Goal: Transaction & Acquisition: Purchase product/service

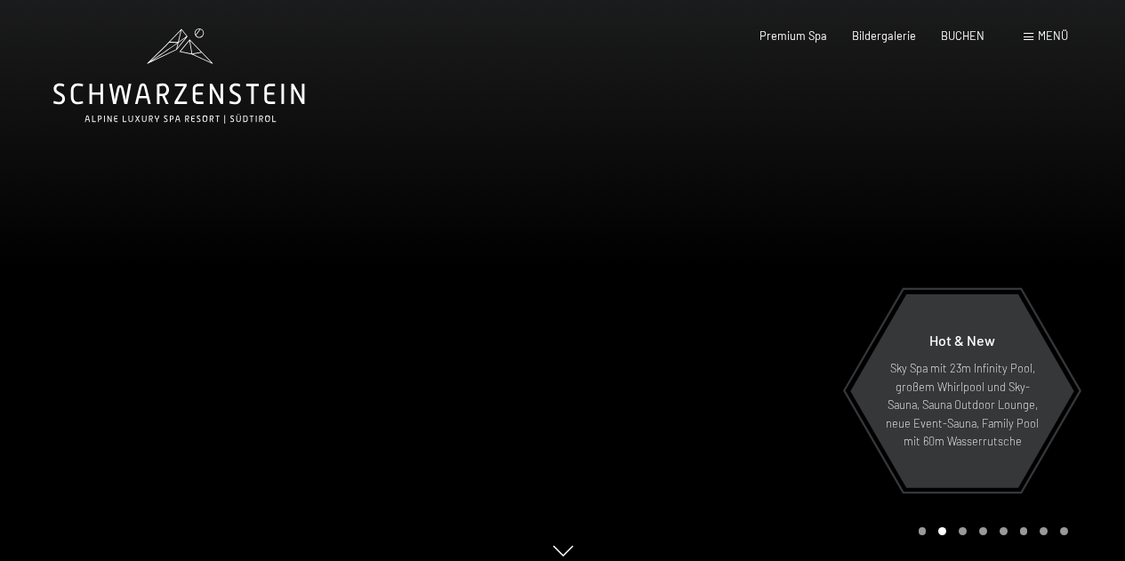
click at [1052, 36] on span "Menü" at bounding box center [1052, 35] width 30 height 14
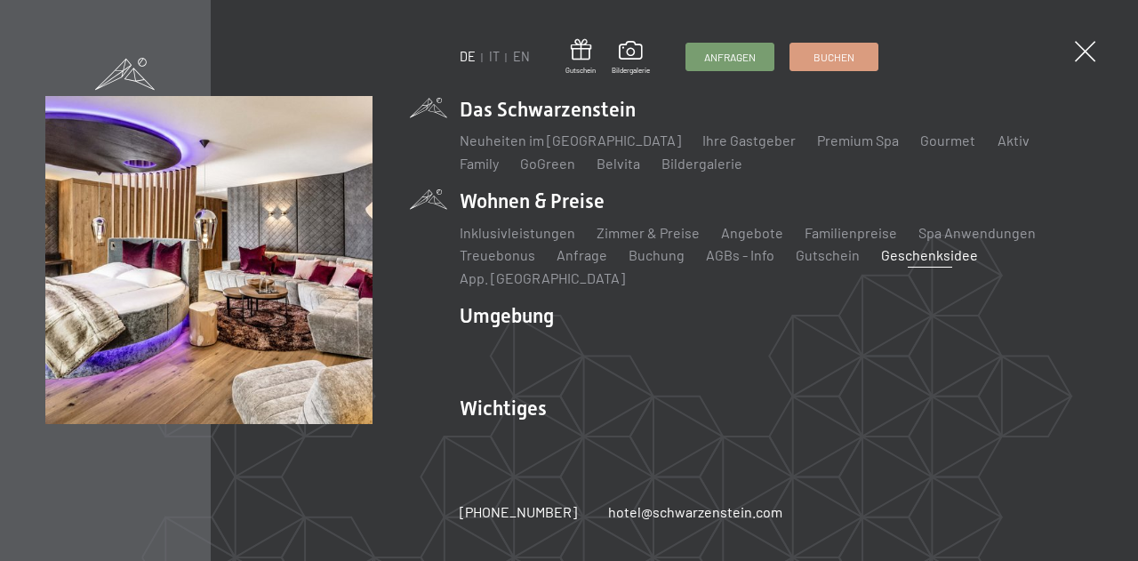
click at [932, 263] on link "Geschenksidee" at bounding box center [930, 254] width 97 height 17
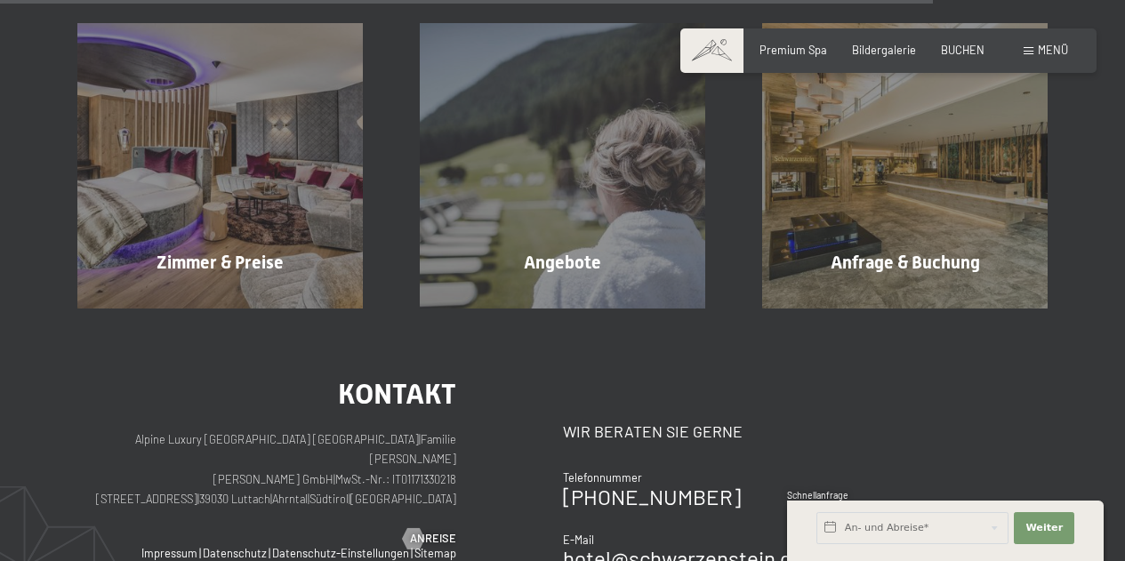
scroll to position [1956, 0]
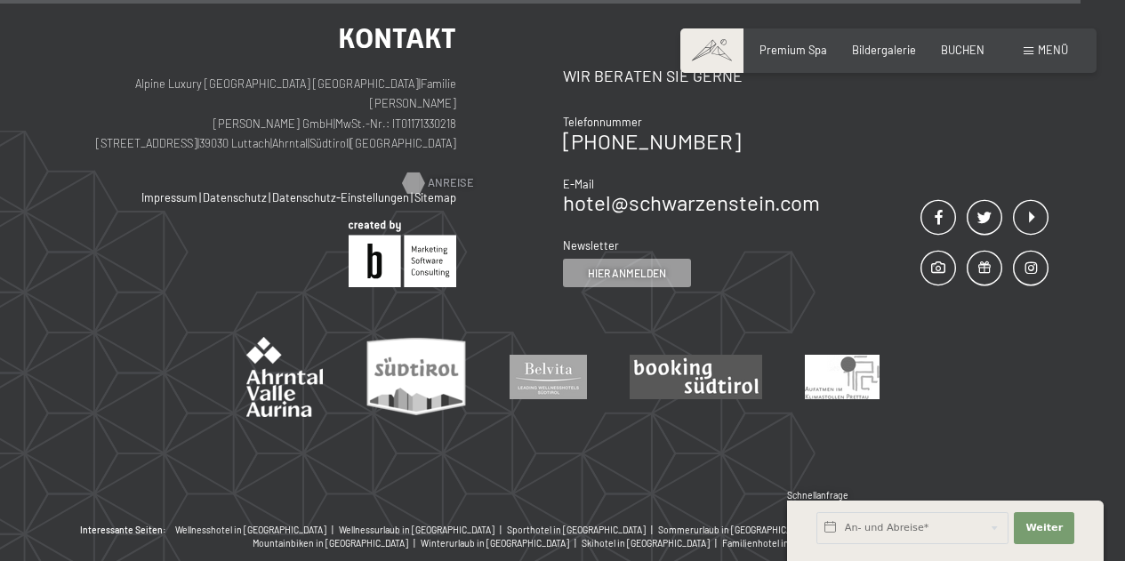
click at [441, 175] on span "Anreise" at bounding box center [451, 183] width 46 height 16
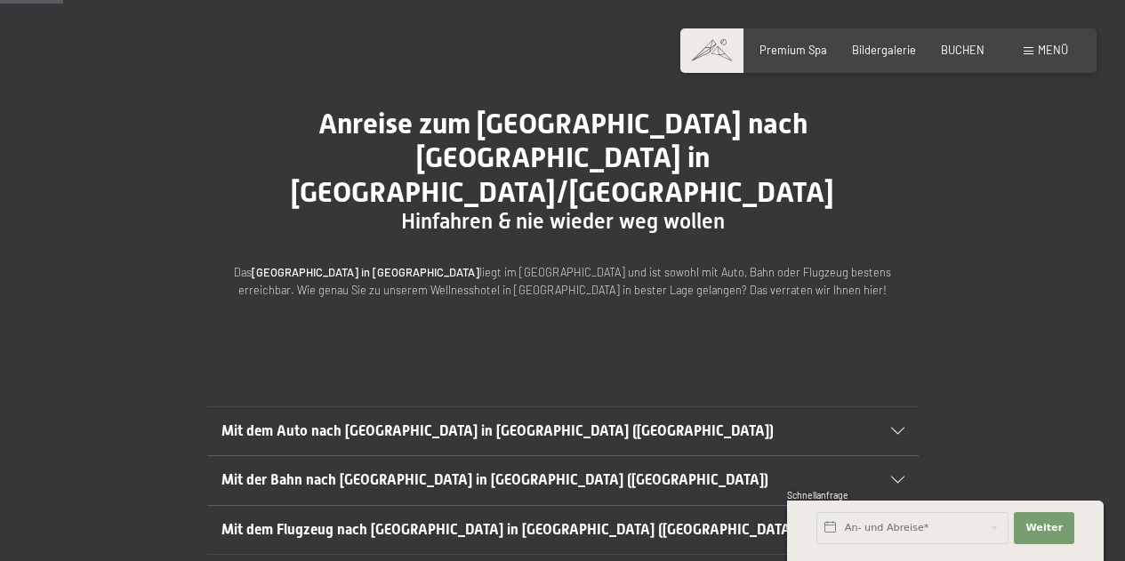
scroll to position [622, 0]
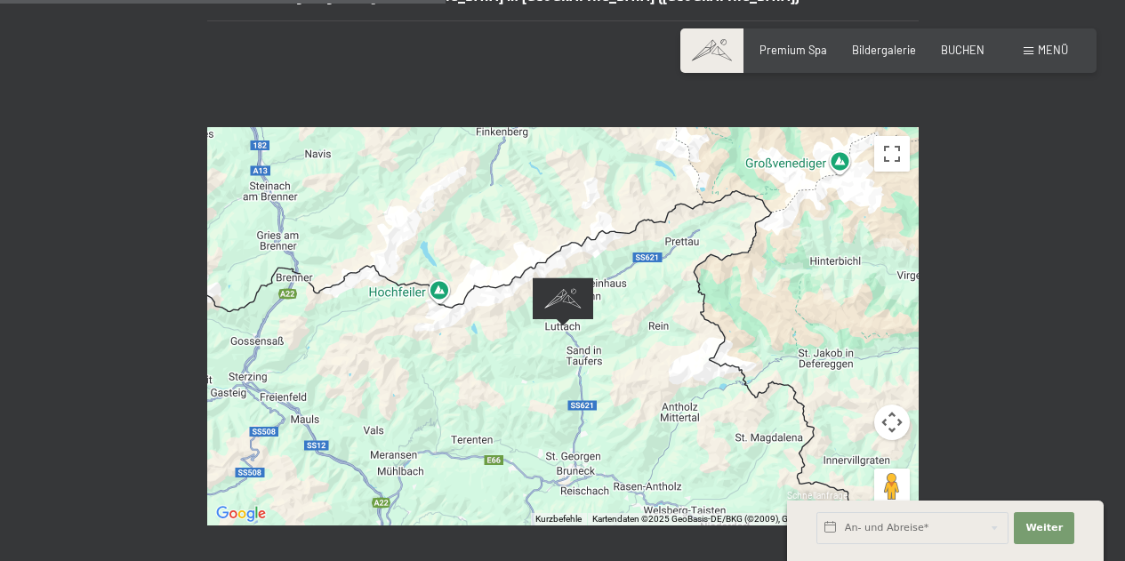
click at [683, 344] on div at bounding box center [562, 326] width 711 height 398
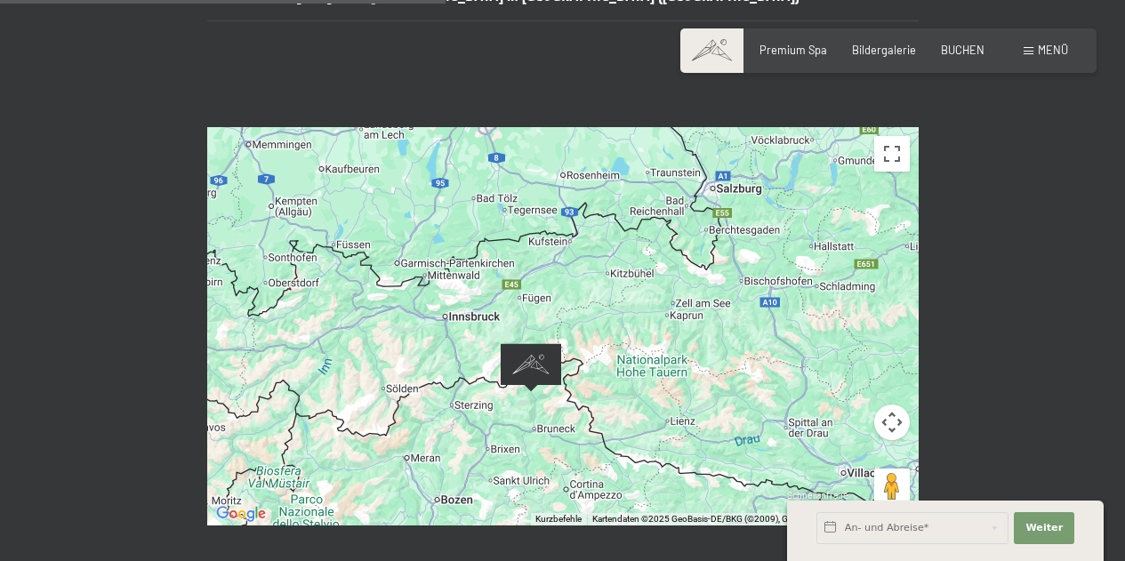
drag, startPoint x: 810, startPoint y: 226, endPoint x: 552, endPoint y: 398, distance: 310.2
click at [552, 398] on div at bounding box center [562, 326] width 711 height 398
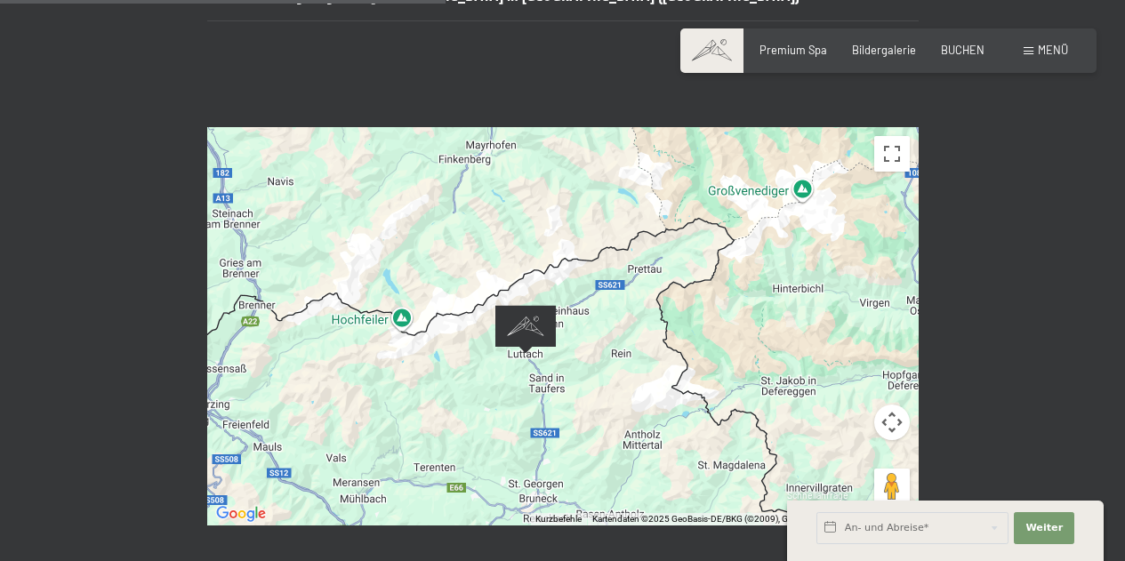
drag, startPoint x: 581, startPoint y: 374, endPoint x: 832, endPoint y: 297, distance: 262.3
click at [832, 297] on div at bounding box center [562, 326] width 711 height 398
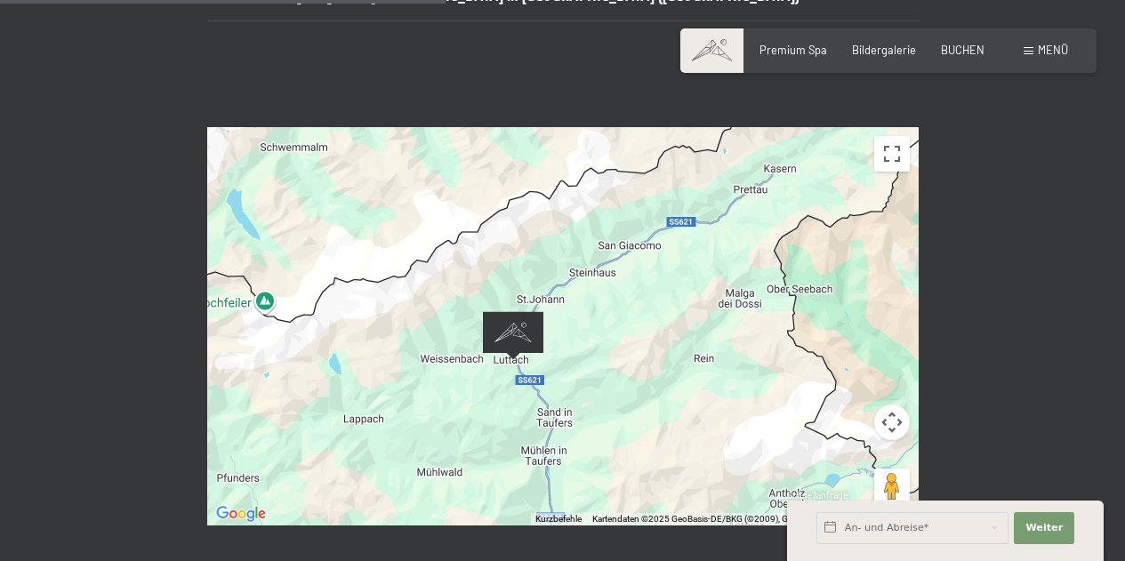
drag, startPoint x: 619, startPoint y: 330, endPoint x: 802, endPoint y: 292, distance: 187.1
click at [802, 292] on div at bounding box center [562, 326] width 711 height 398
